Goal: Information Seeking & Learning: Understand process/instructions

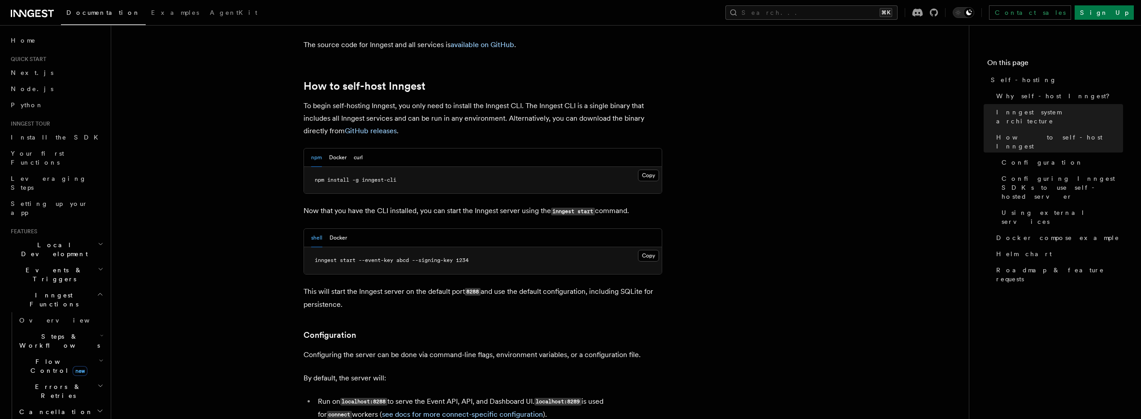
scroll to position [866, 0]
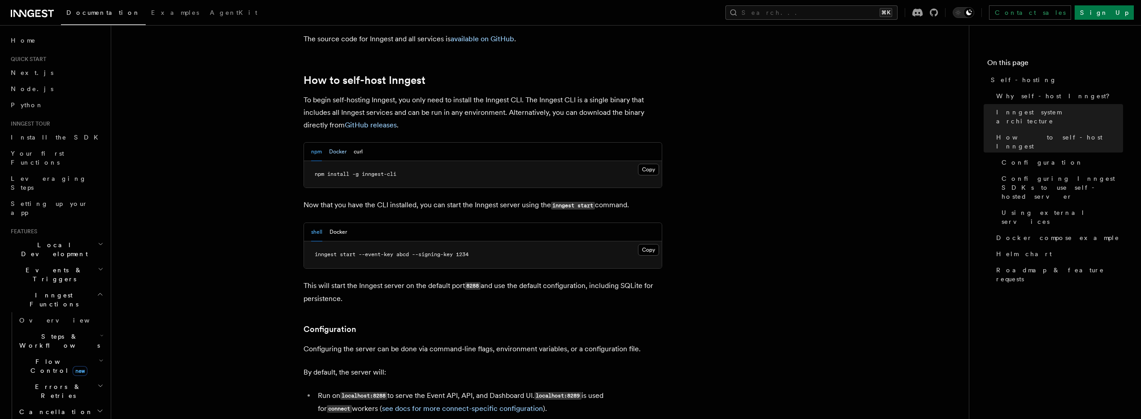
click at [339, 143] on button "Docker" at bounding box center [337, 152] width 17 height 18
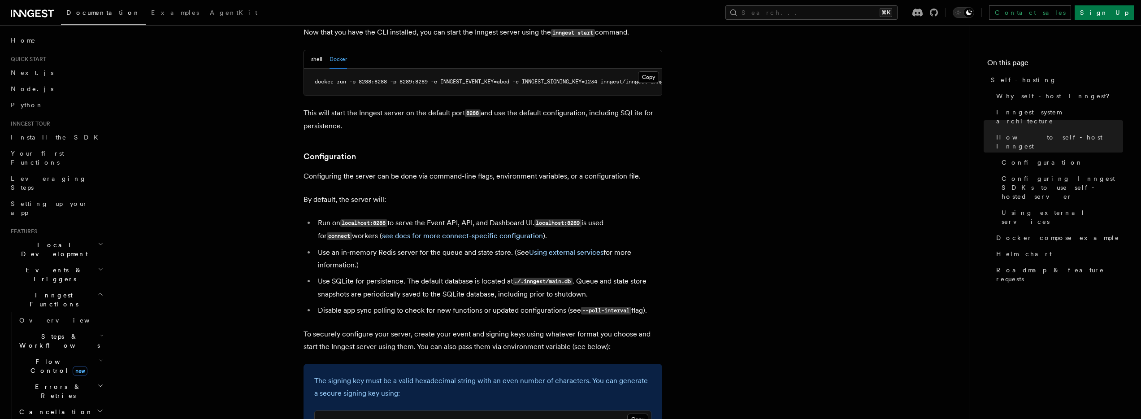
scroll to position [1073, 0]
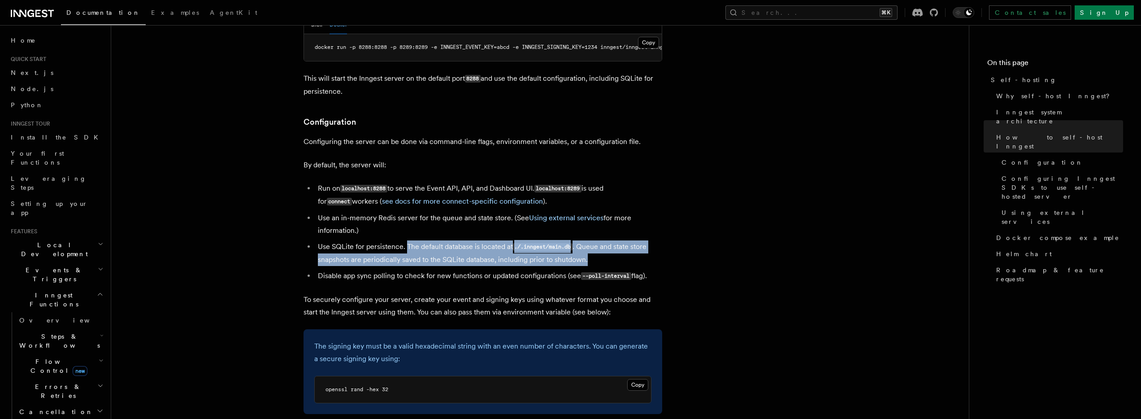
drag, startPoint x: 407, startPoint y: 226, endPoint x: 618, endPoint y: 234, distance: 210.4
click at [618, 240] on li "Use SQLite for persistence. The default database is located at ./.inngest/main.…" at bounding box center [488, 253] width 347 height 26
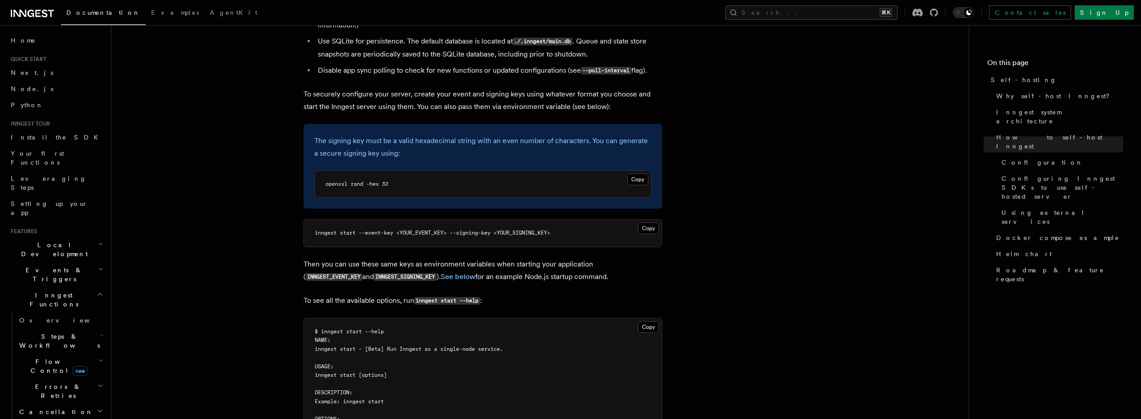
scroll to position [1267, 0]
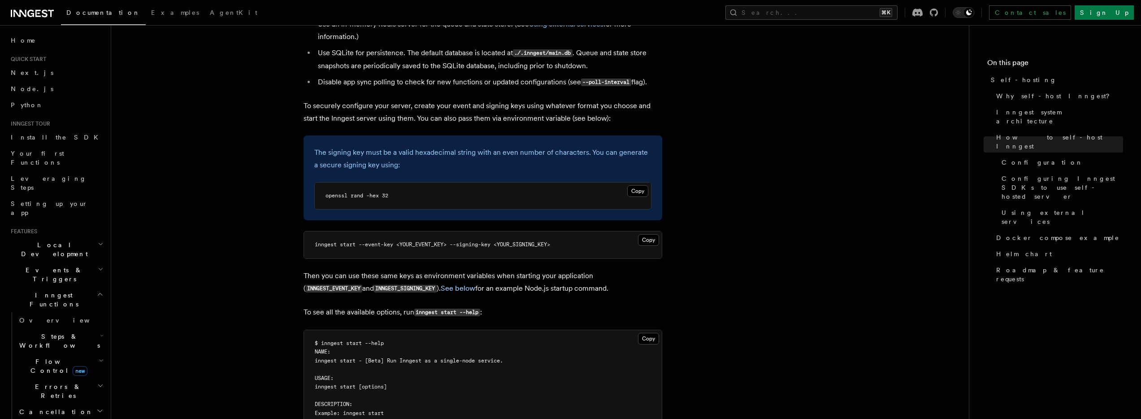
drag, startPoint x: 411, startPoint y: 87, endPoint x: 588, endPoint y: 91, distance: 177.5
click at [588, 100] on p "To securely configure your server, create your event and signing keys using wha…" at bounding box center [482, 112] width 359 height 25
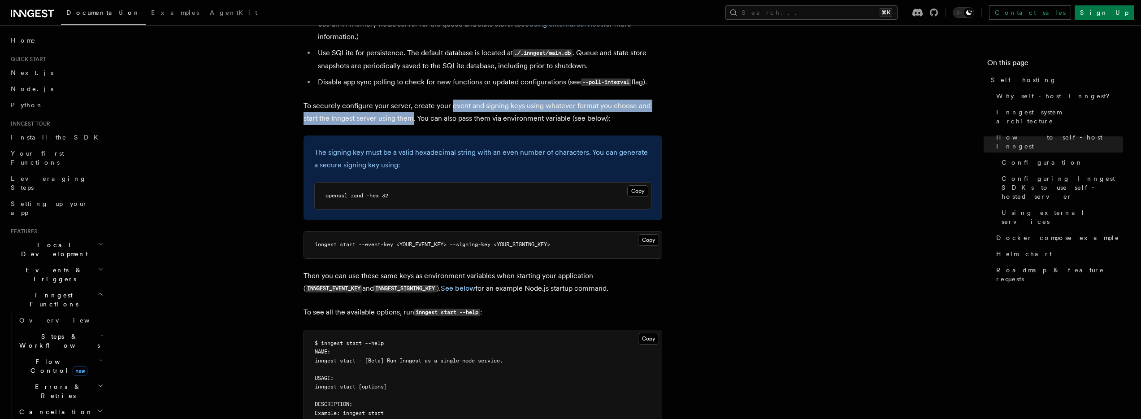
drag, startPoint x: 450, startPoint y: 87, endPoint x: 396, endPoint y: 103, distance: 56.6
click at [396, 103] on p "To securely configure your server, create your event and signing keys using wha…" at bounding box center [482, 112] width 359 height 25
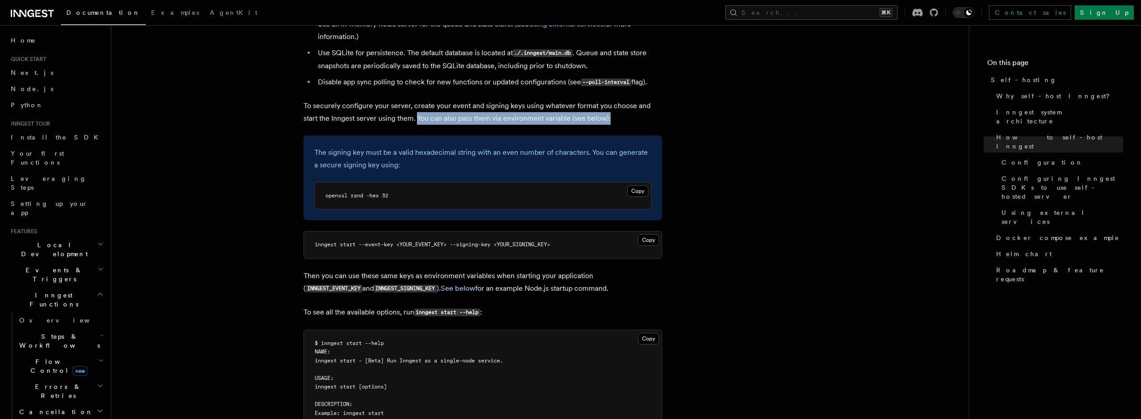
drag, startPoint x: 401, startPoint y: 99, endPoint x: 669, endPoint y: 100, distance: 268.0
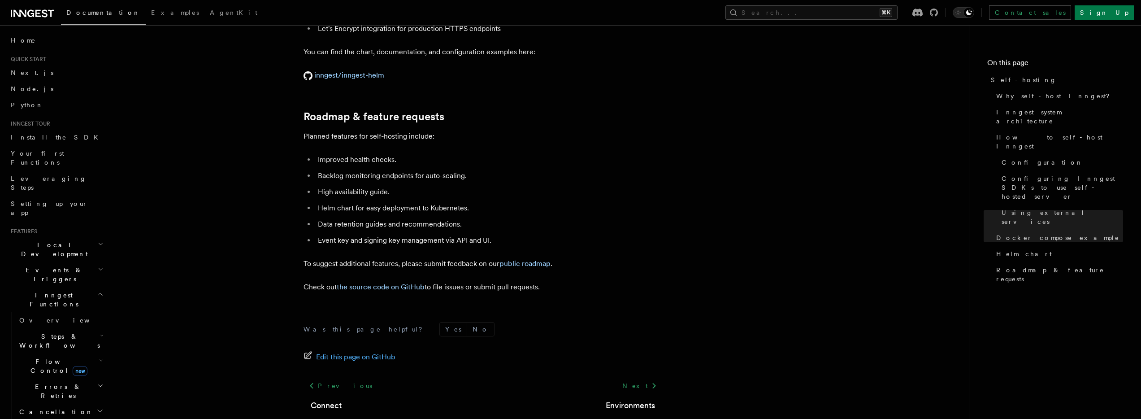
scroll to position [3406, 0]
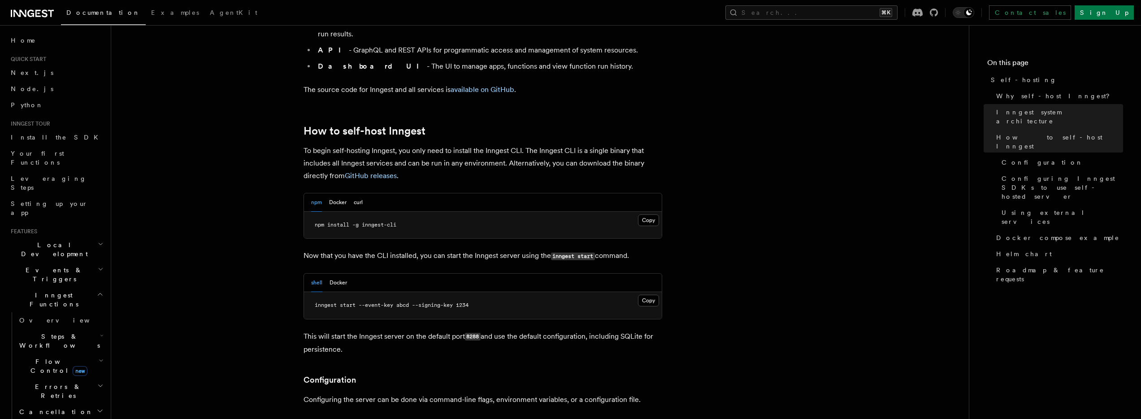
scroll to position [810, 0]
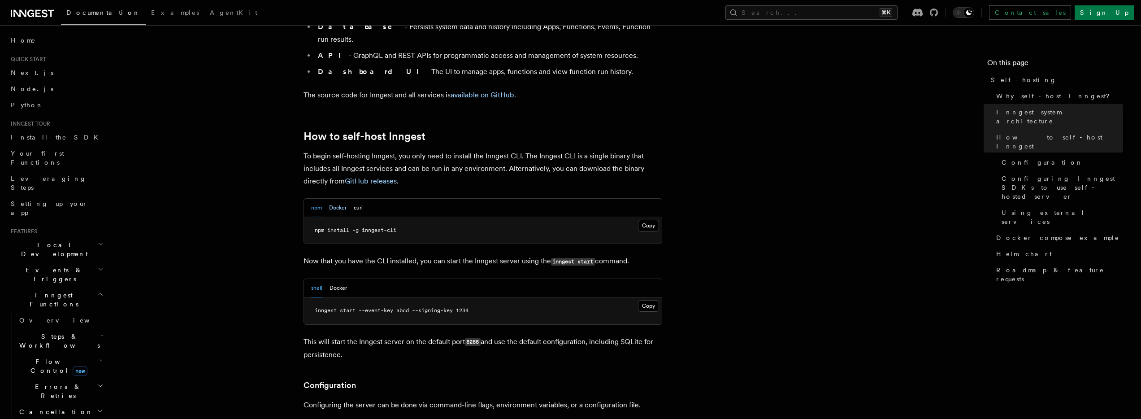
click at [339, 199] on button "Docker" at bounding box center [337, 208] width 17 height 18
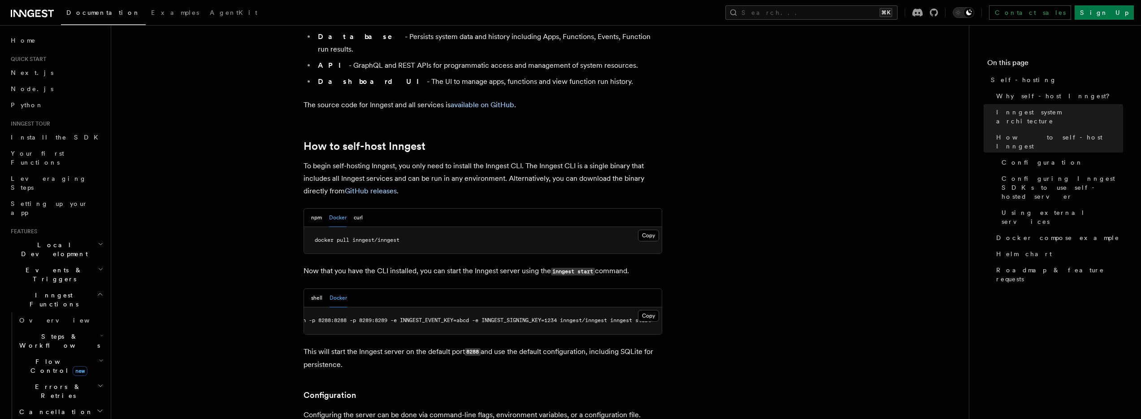
scroll to position [0, 51]
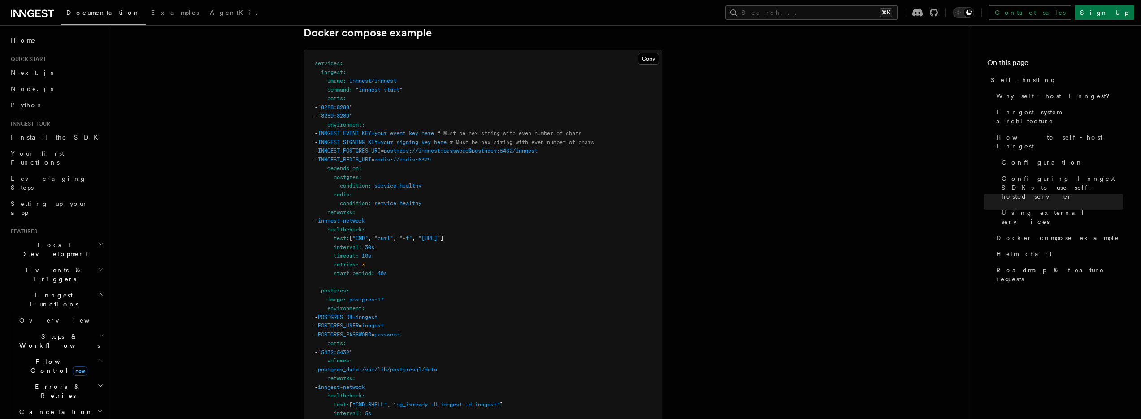
scroll to position [2437, 0]
